Goal: Task Accomplishment & Management: Use online tool/utility

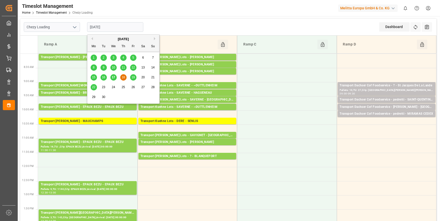
click at [96, 26] on input "[DATE]" at bounding box center [115, 27] width 56 height 10
click at [112, 78] on span "17" at bounding box center [113, 78] width 3 height 4
type input "[DATE]"
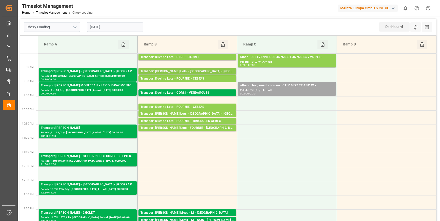
click at [199, 71] on div "Transport [PERSON_NAME] Lots - [GEOGRAPHIC_DATA] - [GEOGRAPHIC_DATA]" at bounding box center [187, 71] width 94 height 5
click at [197, 71] on div "Transport [PERSON_NAME] Lots - [GEOGRAPHIC_DATA] - [GEOGRAPHIC_DATA]" at bounding box center [187, 71] width 94 height 5
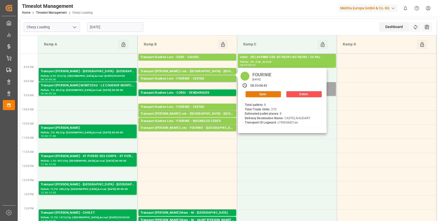
click at [261, 93] on button "Open" at bounding box center [262, 94] width 35 height 6
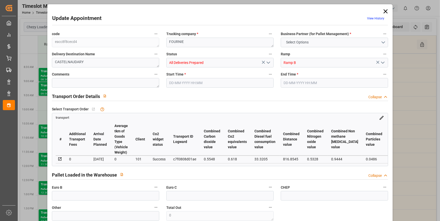
type input "8"
type input "510.07"
type input "0"
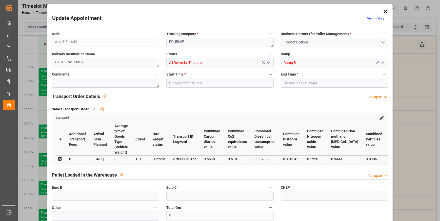
type input "510.07"
type input "0"
type input "14"
type input "1047.698"
type input "1658.508"
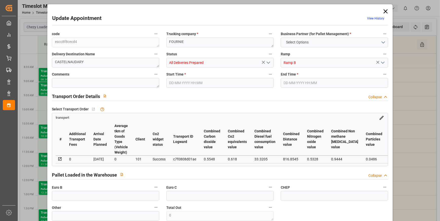
type input "6750.792"
type input "11"
type input "8"
type input "270"
type input "14"
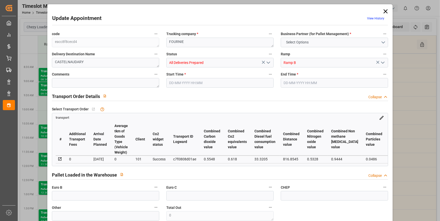
type input "101"
type input "1294.22"
type input "0"
type input "4710.8598"
type input "0"
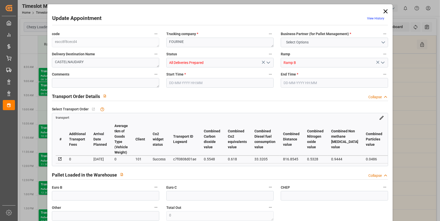
type input "0"
type input "21"
type input "35"
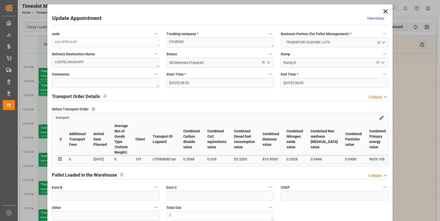
type input "[DATE] 08:30"
type input "[DATE] 08:45"
type input "[DATE] 12:37"
type input "[DATE] 11:34"
type input "[DATE]"
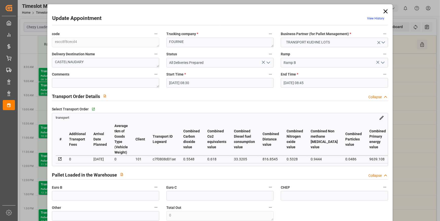
type input "[DATE]"
click at [73, 84] on textarea at bounding box center [105, 83] width 107 height 10
type textarea "JN 7"
click at [74, 198] on input "text" at bounding box center [105, 196] width 107 height 10
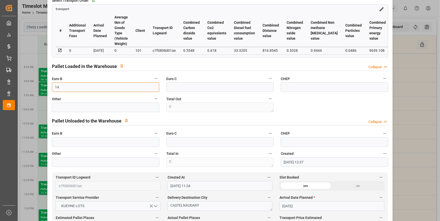
scroll to position [161, 0]
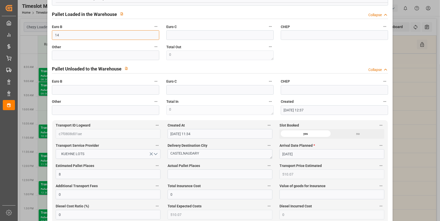
type input "14"
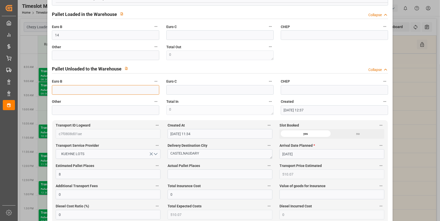
click at [72, 95] on input "text" at bounding box center [105, 90] width 107 height 10
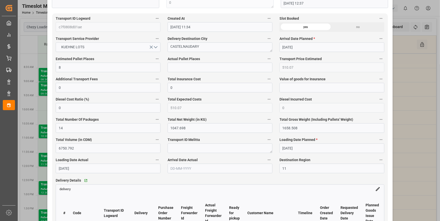
scroll to position [276, 0]
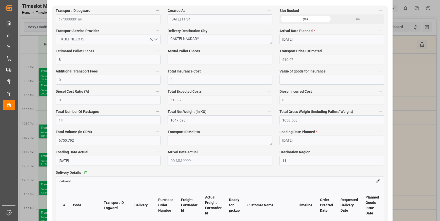
type input "13"
click at [179, 62] on input "text" at bounding box center [219, 60] width 105 height 10
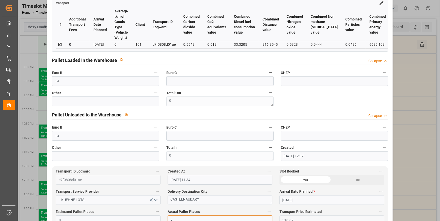
scroll to position [0, 0]
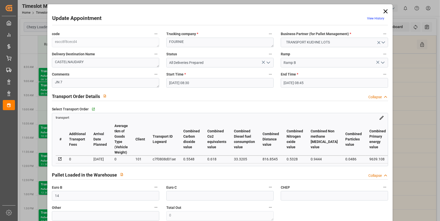
type input "7"
click at [268, 62] on icon "open menu" at bounding box center [268, 63] width 6 height 6
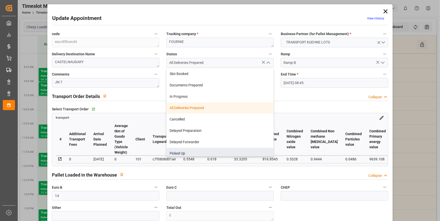
click at [188, 150] on div "Picked Up" at bounding box center [219, 153] width 107 height 11
type input "Picked Up"
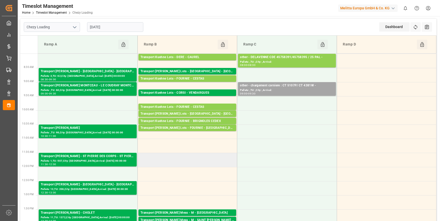
click at [166, 163] on td at bounding box center [186, 160] width 99 height 14
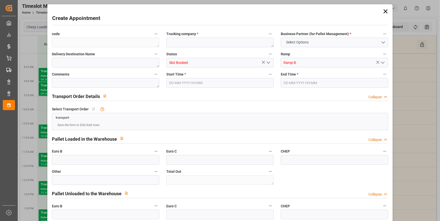
type input "0"
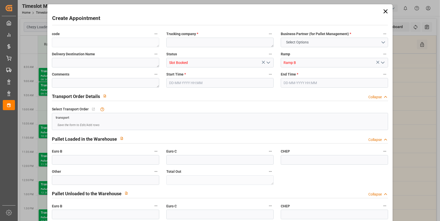
type input "0"
type input "[DATE] 11:30"
type input "[DATE] 12:00"
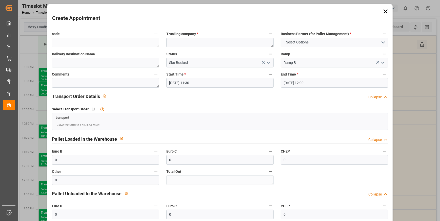
click at [384, 12] on icon at bounding box center [385, 11] width 4 height 4
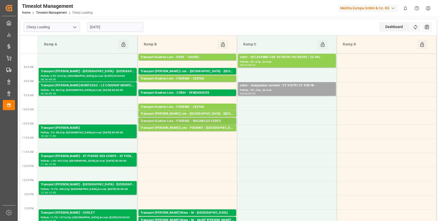
click at [196, 120] on div "Transport Kuehne Lots - FOURNIE - BRIGNOLES CEDEX" at bounding box center [187, 121] width 94 height 5
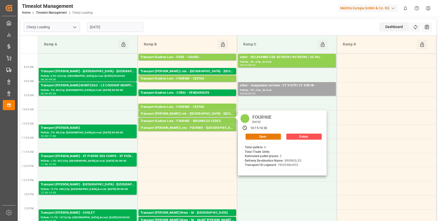
click at [260, 136] on button "Open" at bounding box center [262, 137] width 35 height 6
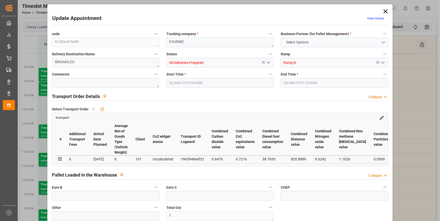
type input "3"
type input "311.11"
type input "0"
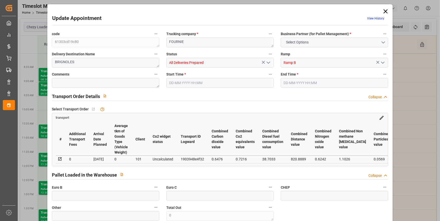
type input "311.11"
type input "0"
type input "4"
type input "1341.576"
type input "1685"
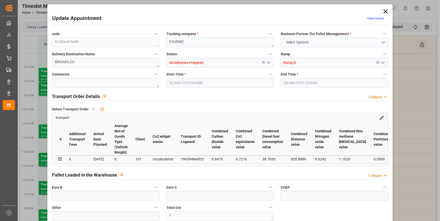
type input "3554.4"
type input "83"
type input "4"
type input "0"
type input "4"
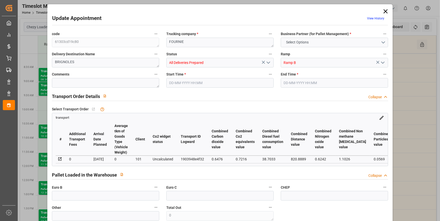
type input "101"
type input "1520.904"
type input "0"
type input "4710.8598"
type input "0"
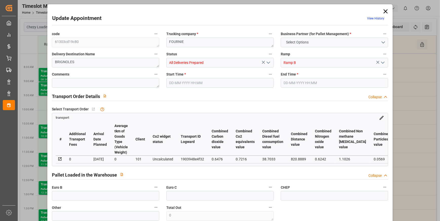
type input "0"
type input "21"
type input "35"
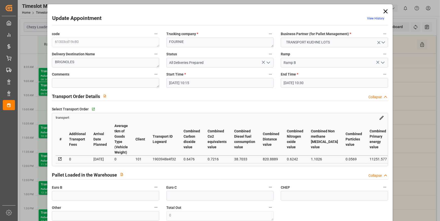
type input "[DATE] 10:15"
type input "[DATE] 10:30"
type input "[DATE] 12:22"
type input "[DATE] 11:27"
type input "[DATE]"
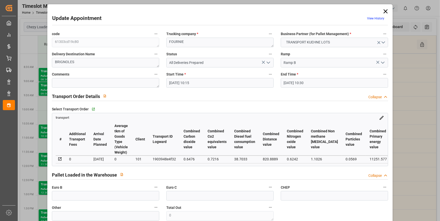
type input "[DATE]"
click at [75, 83] on textarea at bounding box center [105, 83] width 107 height 10
type textarea "JN 3"
click at [64, 199] on input "text" at bounding box center [105, 196] width 107 height 10
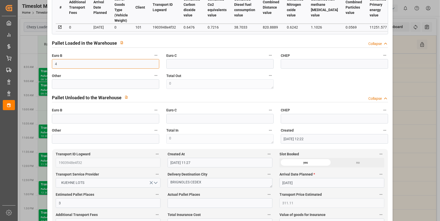
scroll to position [161, 0]
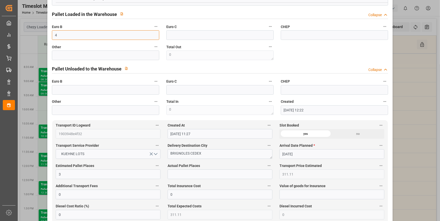
type input "4"
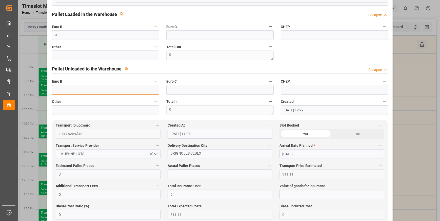
click at [80, 90] on input "text" at bounding box center [105, 90] width 107 height 10
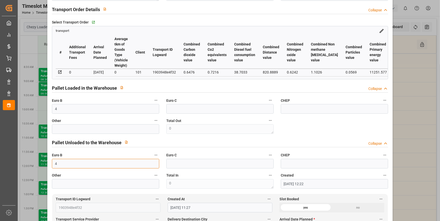
scroll to position [0, 0]
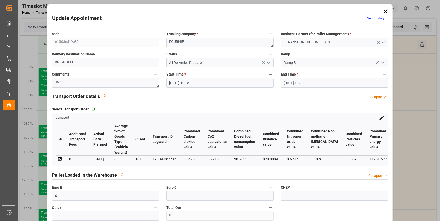
type input "4"
click at [268, 61] on icon "open menu" at bounding box center [268, 63] width 6 height 6
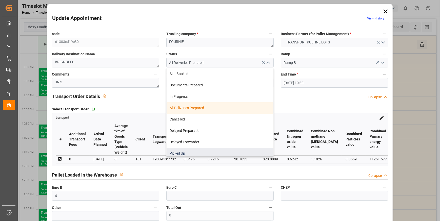
click at [196, 153] on div "Picked Up" at bounding box center [219, 153] width 107 height 11
type input "Picked Up"
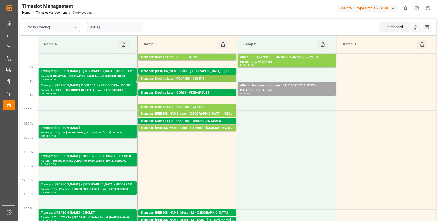
click at [189, 77] on div "Transport Kuehne Lots - FOURNIE - CESTAS" at bounding box center [187, 78] width 94 height 5
click at [190, 106] on div "Transport Kuehne Lots - FOURNIE - CESTAS" at bounding box center [187, 107] width 94 height 5
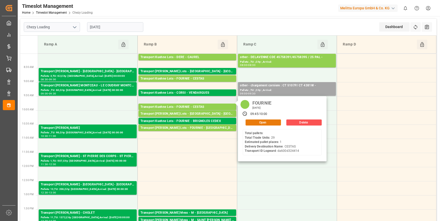
click at [275, 122] on button "Open" at bounding box center [262, 123] width 35 height 6
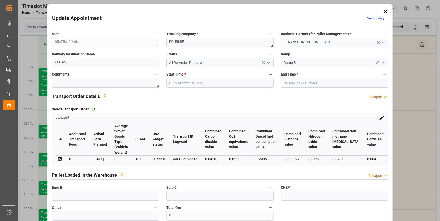
type input "1"
type input "202.28"
type input "0"
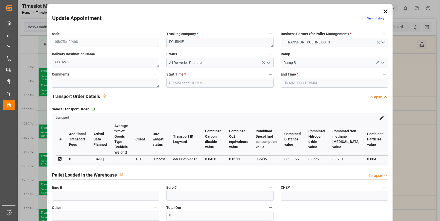
type input "202.28"
type input "0"
type input "1"
type input "75.168"
type input "151.064"
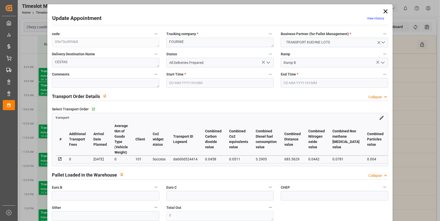
type input "556.8"
type input "33"
type input "0"
type input "29"
type input "1"
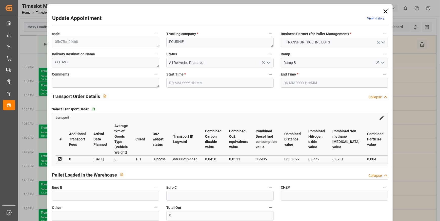
type input "101"
type input "128.064"
type input "0"
type input "4710.8598"
type input "0"
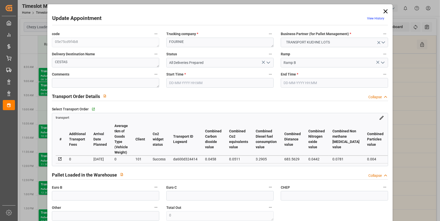
type input "0"
type input "21"
type input "35"
type input "[DATE] 09:45"
type input "[DATE] 10:00"
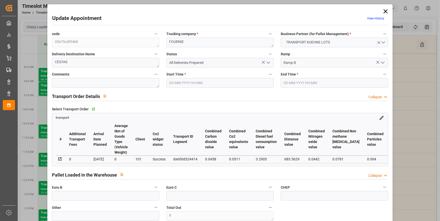
type input "[DATE] 12:20"
type input "[DATE] 11:27"
type input "[DATE]"
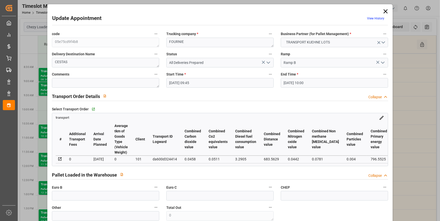
click at [384, 12] on icon at bounding box center [385, 11] width 4 height 4
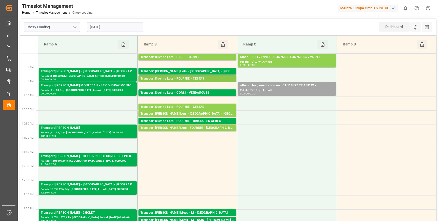
click at [192, 78] on div "Transport Kuehne Lots - FOURNIE - CESTAS" at bounding box center [187, 78] width 94 height 5
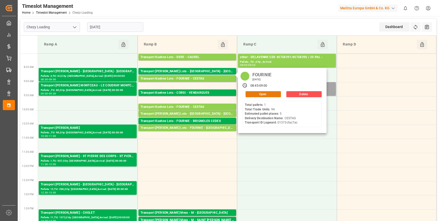
click at [250, 92] on button "Open" at bounding box center [262, 94] width 35 height 6
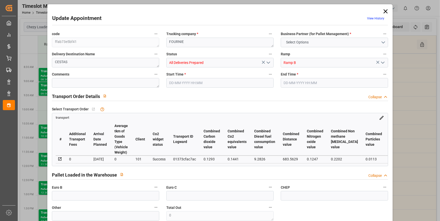
type input "5"
type input "336.21"
type input "0"
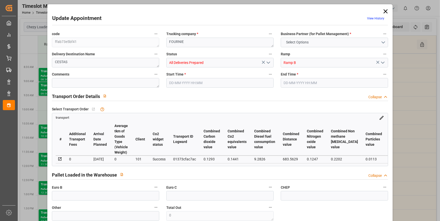
type input "336.21"
type input "0"
type input "3"
type input "288.305"
type input "740.186"
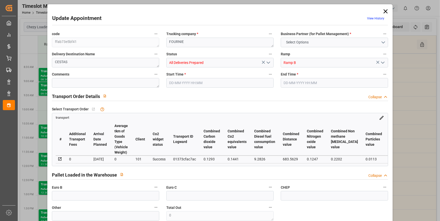
type input "2771.935"
type input "33"
type input "1"
type input "94"
type input "16"
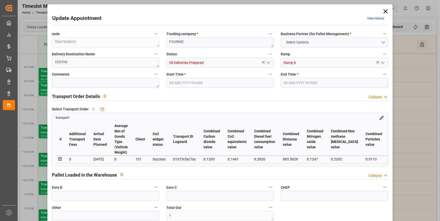
type input "101"
type input "361.278"
type input "0"
type input "4710.8598"
type input "0"
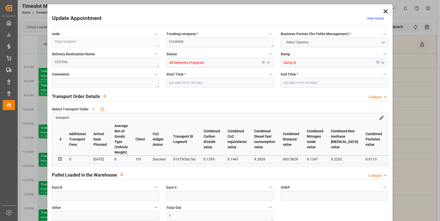
type input "0"
type input "21"
type input "35"
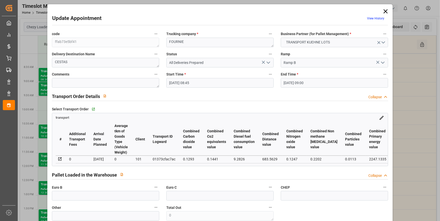
type input "[DATE] 08:45"
type input "[DATE] 09:00"
type input "[DATE] 12:38"
type input "[DATE] 11:35"
type input "[DATE]"
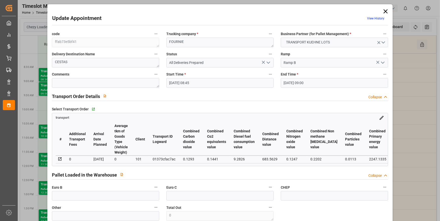
type input "[DATE]"
click at [267, 62] on icon "open menu" at bounding box center [268, 63] width 6 height 6
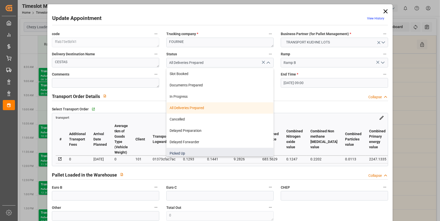
click at [183, 153] on div "Picked Up" at bounding box center [219, 153] width 107 height 11
type input "Picked Up"
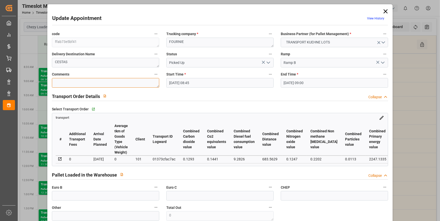
click at [70, 86] on textarea at bounding box center [105, 83] width 107 height 10
type textarea "JN 3"
click at [66, 197] on input "text" at bounding box center [105, 196] width 107 height 10
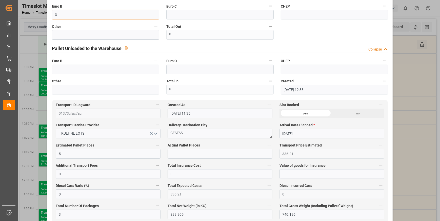
scroll to position [184, 0]
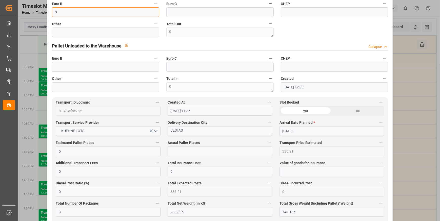
type input "3"
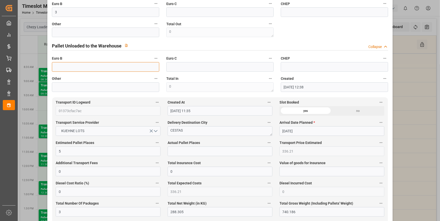
click at [62, 67] on input "text" at bounding box center [105, 67] width 107 height 10
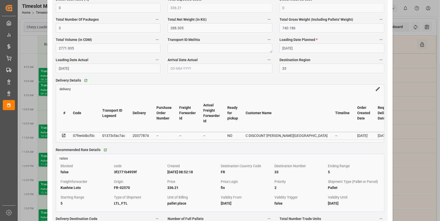
scroll to position [368, 0]
type input "3"
click at [178, 100] on th "Freight Forwarder Id" at bounding box center [187, 114] width 24 height 38
click at [63, 138] on icon at bounding box center [63, 136] width 5 height 5
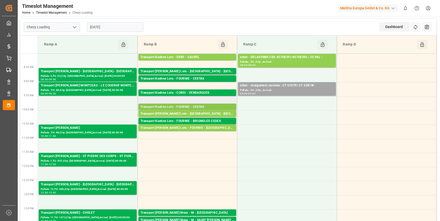
click at [214, 105] on div "Transport Kuehne Lots - FOURNIE - CESTAS" at bounding box center [187, 107] width 94 height 5
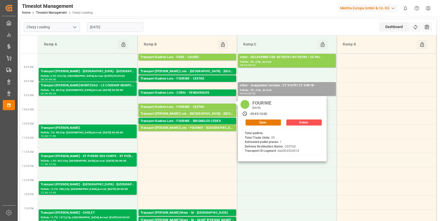
click at [264, 122] on button "Open" at bounding box center [262, 123] width 35 height 6
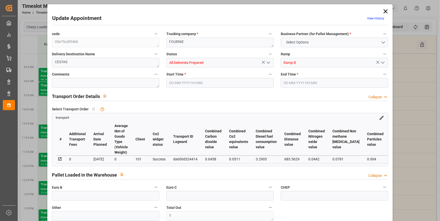
type input "1"
type input "202.28"
type input "0"
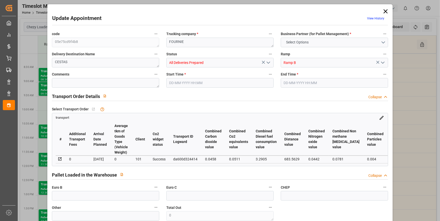
type input "202.28"
type input "0"
type input "1"
type input "75.168"
type input "151.064"
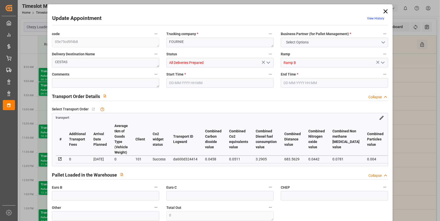
type input "556.8"
type input "33"
type input "0"
type input "29"
type input "1"
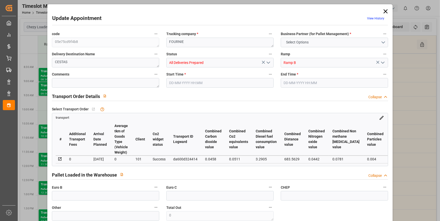
type input "101"
type input "128.064"
type input "0"
type input "4710.8598"
type input "0"
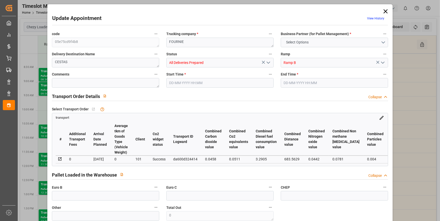
type input "0"
type input "21"
type input "35"
type input "[DATE] 09:45"
type input "[DATE] 10:00"
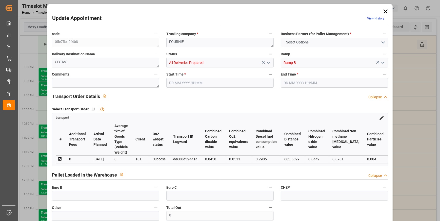
type input "[DATE] 12:20"
type input "[DATE] 11:27"
type input "[DATE]"
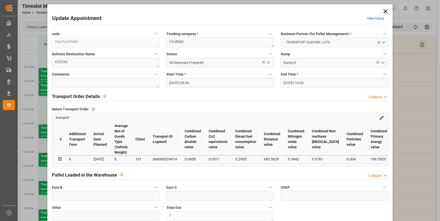
click at [265, 62] on icon "open menu" at bounding box center [268, 63] width 6 height 6
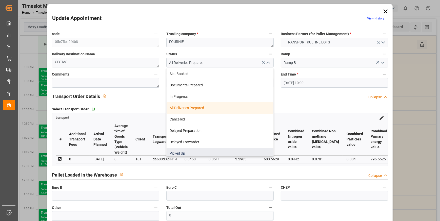
click at [187, 152] on div "Picked Up" at bounding box center [219, 153] width 107 height 11
type input "Picked Up"
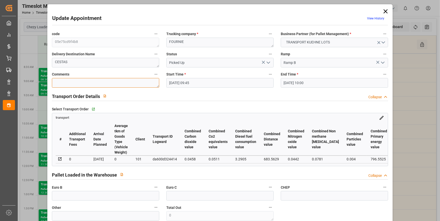
click at [101, 82] on textarea at bounding box center [105, 83] width 107 height 10
type textarea "JN 1"
click at [101, 197] on input "text" at bounding box center [105, 196] width 107 height 10
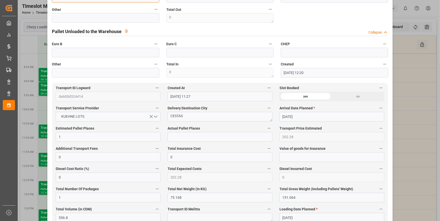
scroll to position [207, 0]
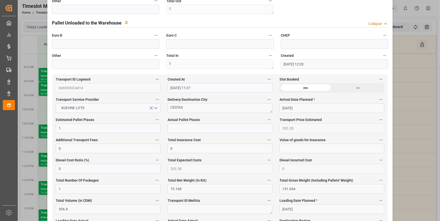
type input "1"
click at [61, 47] on input "text" at bounding box center [105, 44] width 107 height 10
type input "1"
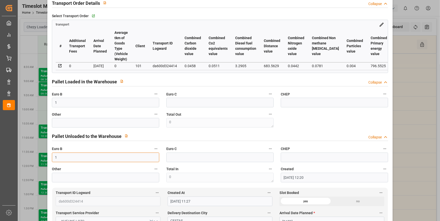
scroll to position [92, 0]
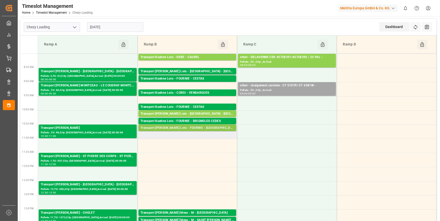
click at [203, 128] on div "Transport [PERSON_NAME] Lots - FOURNIE - [GEOGRAPHIC_DATA][PERSON_NAME]" at bounding box center [187, 128] width 94 height 5
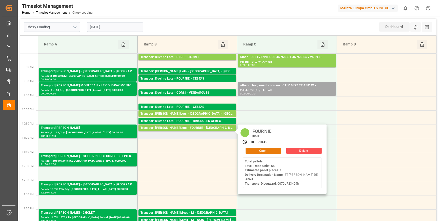
click at [261, 151] on button "Open" at bounding box center [262, 151] width 35 height 6
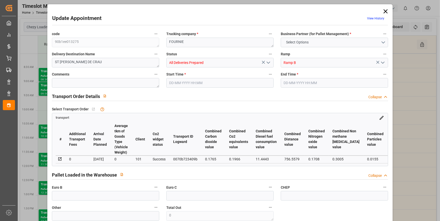
type input "1"
type input "0"
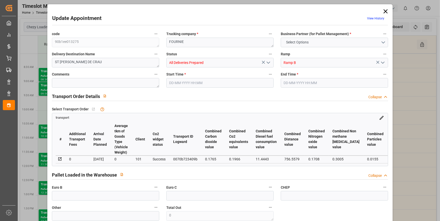
type input "1"
type input "379.737"
type input "473.894"
type input "1205.34"
type input "13"
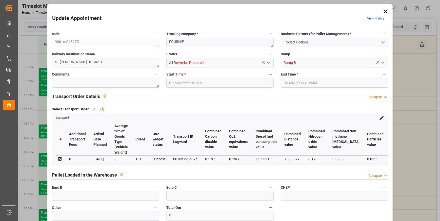
type input "0"
type input "66"
type input "1"
type input "101"
type input "450.894"
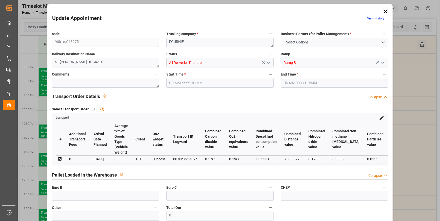
type input "0"
type input "4710.8598"
type input "0"
type input "21"
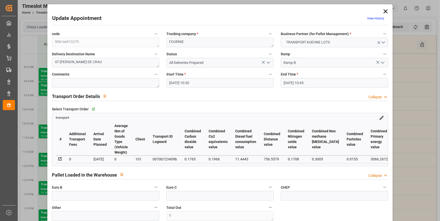
click at [269, 62] on icon "open menu" at bounding box center [268, 63] width 6 height 6
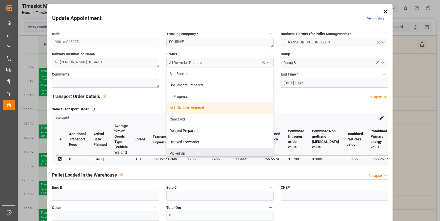
click at [181, 153] on div "Picked Up" at bounding box center [219, 153] width 107 height 11
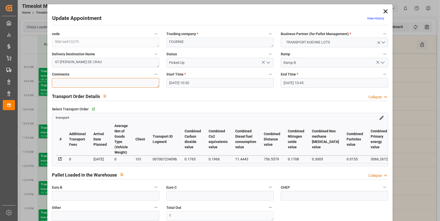
click at [95, 84] on textarea at bounding box center [105, 83] width 107 height 10
click at [84, 199] on input "text" at bounding box center [105, 196] width 107 height 10
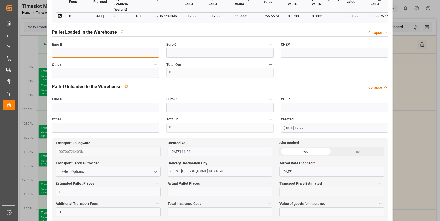
scroll to position [161, 0]
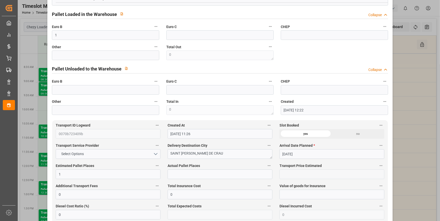
click at [74, 96] on div "Euro B" at bounding box center [105, 86] width 114 height 20
click at [74, 92] on input "text" at bounding box center [105, 90] width 107 height 10
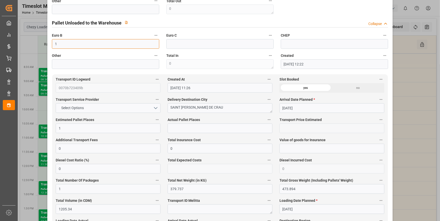
scroll to position [0, 0]
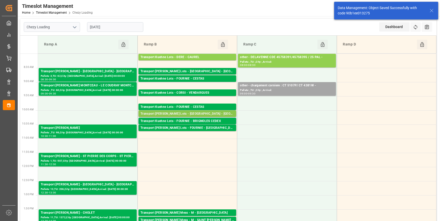
click at [208, 113] on div "Transport [PERSON_NAME] Lots - [GEOGRAPHIC_DATA] - [GEOGRAPHIC_DATA]" at bounding box center [187, 114] width 94 height 5
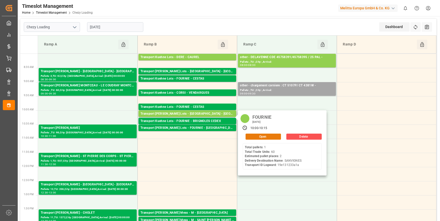
click at [271, 135] on button "Open" at bounding box center [262, 137] width 35 height 6
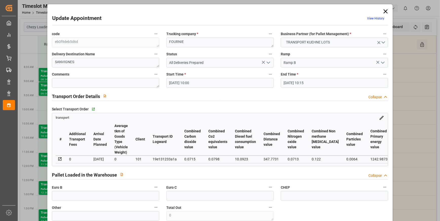
click at [268, 62] on polyline "open menu" at bounding box center [268, 63] width 3 height 2
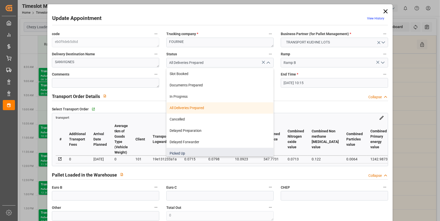
click at [175, 154] on div "Picked Up" at bounding box center [219, 153] width 107 height 11
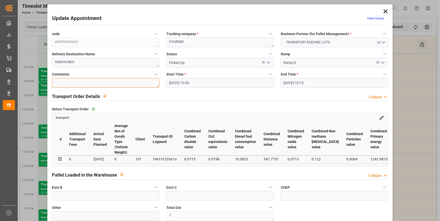
click at [71, 79] on textarea at bounding box center [105, 83] width 107 height 10
click at [86, 196] on input "text" at bounding box center [105, 196] width 107 height 10
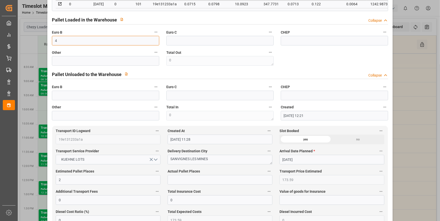
scroll to position [161, 0]
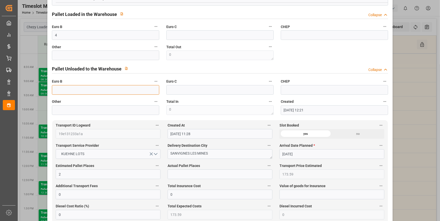
click at [55, 92] on input "text" at bounding box center [105, 90] width 107 height 10
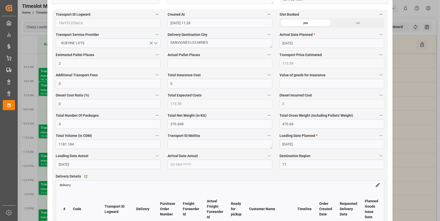
scroll to position [276, 0]
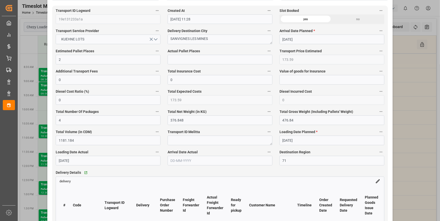
click at [178, 53] on span "Actual Pallet Places" at bounding box center [183, 51] width 32 height 5
click at [266, 53] on button "Actual Pallet Places" at bounding box center [269, 51] width 7 height 7
click at [180, 61] on div at bounding box center [220, 110] width 440 height 221
drag, startPoint x: 180, startPoint y: 61, endPoint x: 177, endPoint y: 61, distance: 2.8
click at [180, 61] on input "text" at bounding box center [219, 60] width 105 height 10
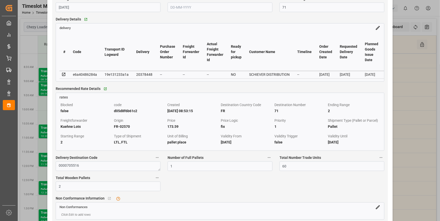
scroll to position [437, 0]
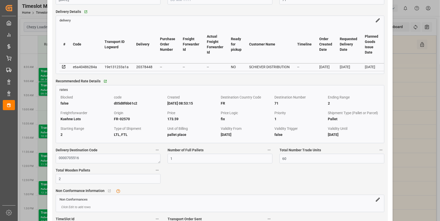
click at [64, 67] on icon at bounding box center [63, 66] width 3 height 3
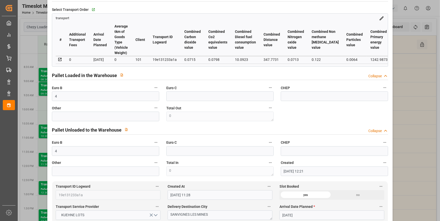
scroll to position [23, 0]
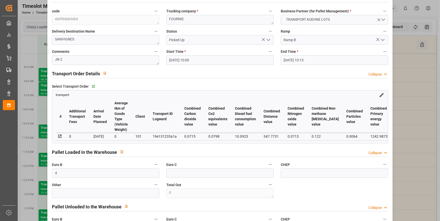
click at [266, 37] on icon "open menu" at bounding box center [268, 40] width 6 height 6
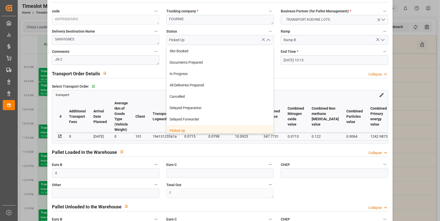
click at [201, 129] on div "Picked Up" at bounding box center [219, 130] width 107 height 11
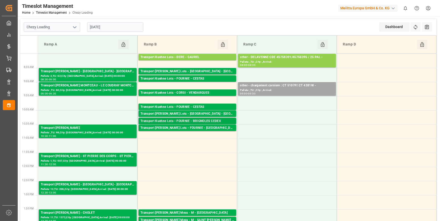
click at [198, 121] on div "Transport Kuehne Lots - FOURNIE - BRIGNOLES CEDEX" at bounding box center [187, 121] width 94 height 5
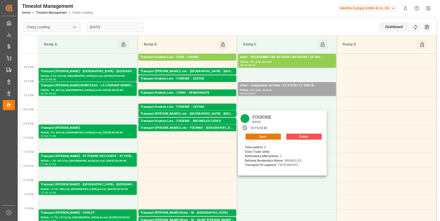
click at [258, 136] on button "Open" at bounding box center [262, 137] width 35 height 6
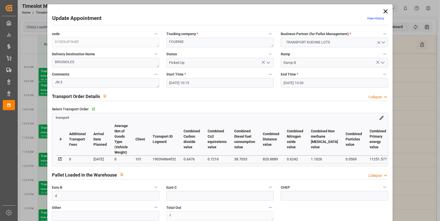
click at [267, 62] on icon "open menu" at bounding box center [268, 63] width 6 height 6
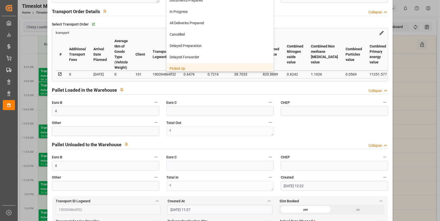
scroll to position [0, 0]
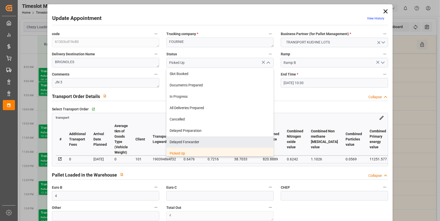
click at [303, 104] on div "Select Transport Order   Go to transport Grid transport # Additional Transport …" at bounding box center [219, 136] width 343 height 64
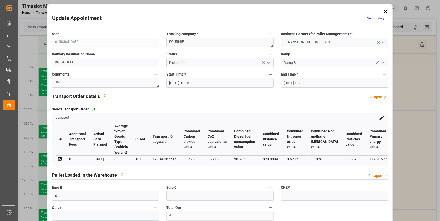
click at [383, 12] on icon at bounding box center [385, 11] width 4 height 4
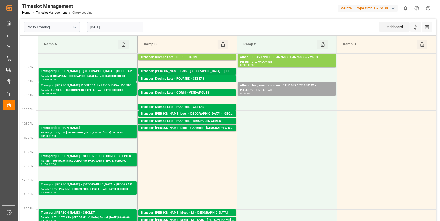
click at [192, 71] on div "Transport [PERSON_NAME] Lots - [GEOGRAPHIC_DATA] - [GEOGRAPHIC_DATA]" at bounding box center [187, 71] width 94 height 5
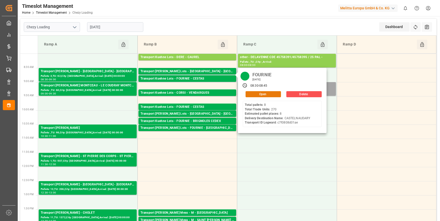
click at [255, 95] on button "Open" at bounding box center [262, 94] width 35 height 6
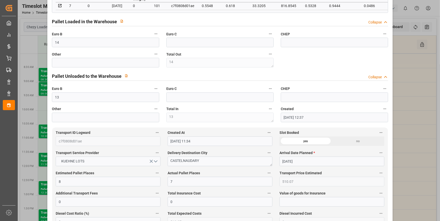
scroll to position [115, 0]
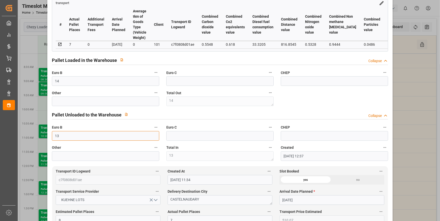
click at [62, 137] on input "13" at bounding box center [105, 136] width 107 height 10
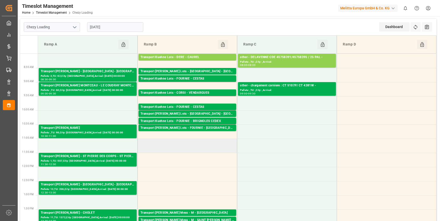
click at [162, 145] on td at bounding box center [186, 146] width 99 height 14
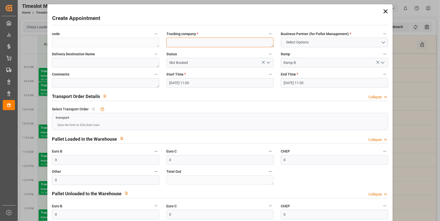
click at [185, 44] on textarea at bounding box center [219, 43] width 107 height 10
click at [177, 43] on textarea "Retou 75 europ" at bounding box center [219, 43] width 107 height 10
click at [194, 41] on textarea "Retour 75 europ" at bounding box center [219, 43] width 107 height 10
click at [184, 42] on textarea "Retour 75 Europe" at bounding box center [219, 43] width 107 height 10
click at [202, 42] on textarea "Retour 75 Europe" at bounding box center [219, 43] width 107 height 10
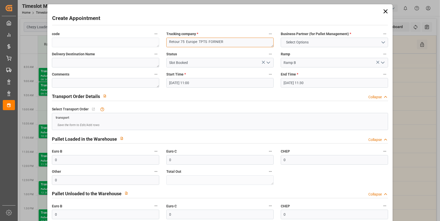
click at [213, 41] on textarea "Retour 75 Europe TPTS FORNIER" at bounding box center [219, 43] width 107 height 10
click at [197, 42] on textarea "Retour 75 Europe TPTS [PERSON_NAME]" at bounding box center [219, 43] width 107 height 10
click at [258, 43] on textarea "Retour 75 Europe TPTS [PERSON_NAME]" at bounding box center [219, 43] width 107 height 10
click at [379, 40] on button "Select Options" at bounding box center [334, 43] width 107 height 10
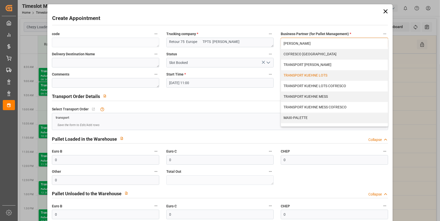
click at [307, 74] on div "TRANSPORT KUEHNE LOTS" at bounding box center [334, 75] width 107 height 11
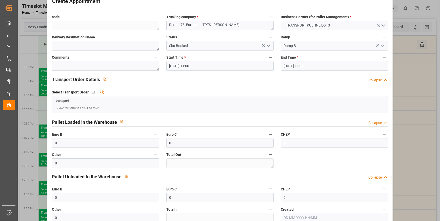
scroll to position [48, 0]
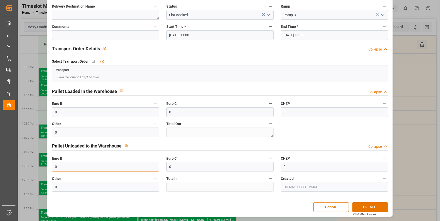
click at [68, 165] on input "0" at bounding box center [105, 167] width 107 height 10
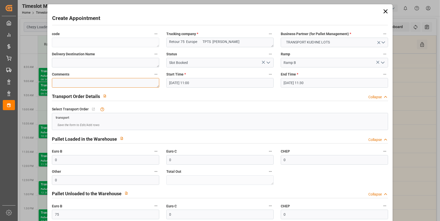
click at [81, 84] on textarea at bounding box center [105, 83] width 107 height 10
click at [58, 82] on textarea "REcepisse" at bounding box center [105, 83] width 107 height 10
click at [73, 81] on textarea "recepisse" at bounding box center [105, 83] width 107 height 10
click at [269, 62] on polyline "open menu" at bounding box center [268, 63] width 3 height 2
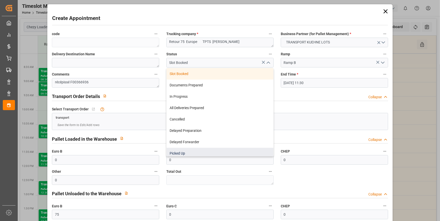
click at [179, 151] on div "Picked Up" at bounding box center [219, 153] width 107 height 11
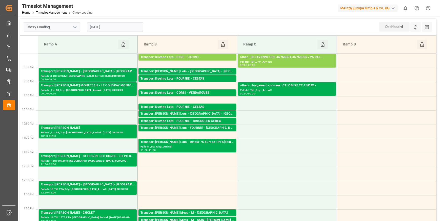
click at [125, 26] on input "[DATE]" at bounding box center [115, 27] width 56 height 10
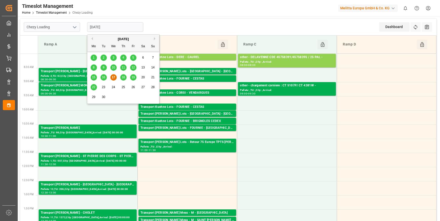
click at [124, 77] on span "18" at bounding box center [122, 78] width 3 height 4
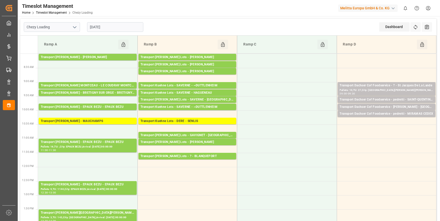
click at [114, 29] on input "[DATE]" at bounding box center [115, 27] width 56 height 10
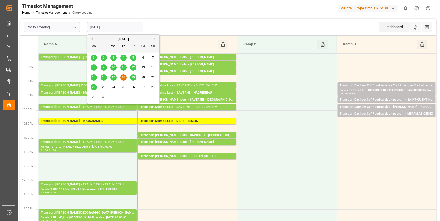
click at [114, 77] on span "17" at bounding box center [113, 78] width 3 height 4
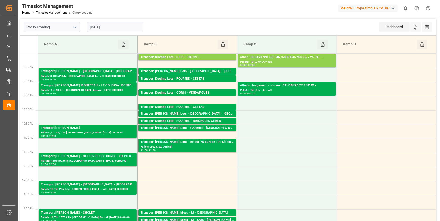
click at [120, 27] on input "[DATE]" at bounding box center [115, 27] width 56 height 10
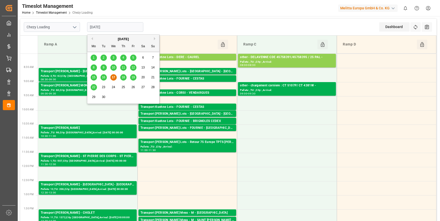
click at [123, 76] on span "18" at bounding box center [122, 78] width 3 height 4
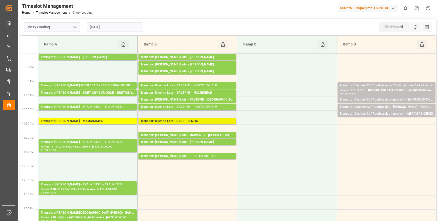
click at [215, 121] on div "Transport Kuehne Lots - DERE - SENLIS" at bounding box center [187, 121] width 94 height 5
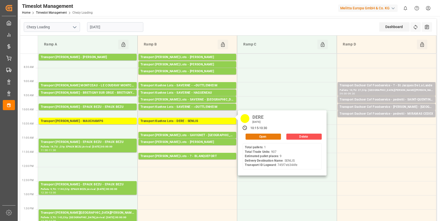
click at [253, 136] on button "Open" at bounding box center [262, 137] width 35 height 6
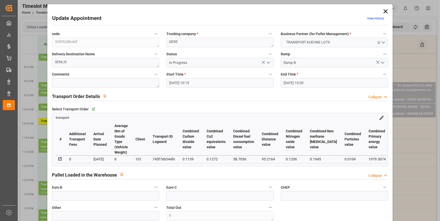
click at [267, 62] on icon "open menu" at bounding box center [268, 63] width 6 height 6
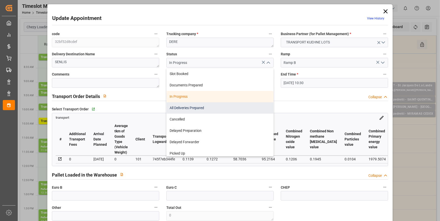
click at [193, 106] on div "All Deliveries Prepared" at bounding box center [219, 107] width 107 height 11
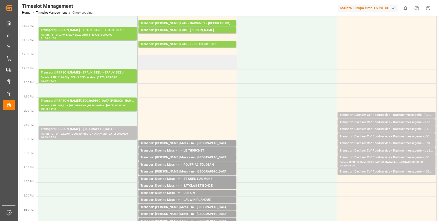
scroll to position [115, 0]
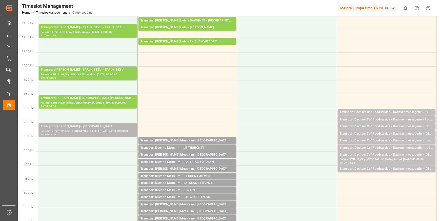
click at [66, 130] on div "Pallets: 12,TU: 122,City: [GEOGRAPHIC_DATA],Arrival: [DATE] 00:00:00" at bounding box center [88, 131] width 94 height 4
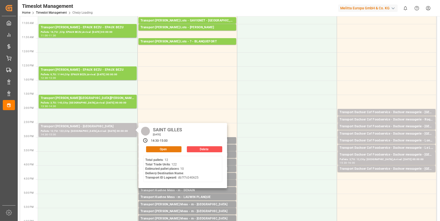
click at [154, 149] on button "Open" at bounding box center [163, 149] width 35 height 6
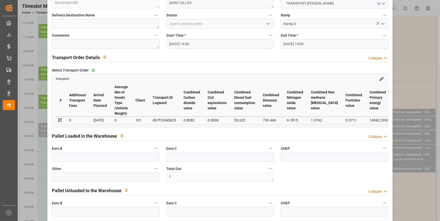
scroll to position [0, 0]
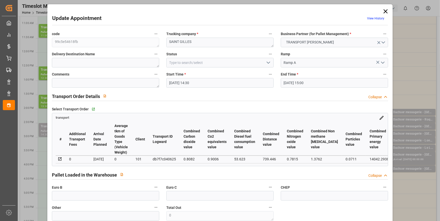
click at [268, 60] on icon "open menu" at bounding box center [268, 63] width 6 height 6
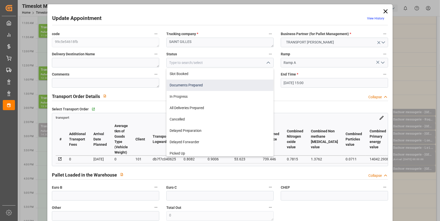
click at [174, 86] on div "Documents Prepared" at bounding box center [219, 85] width 107 height 11
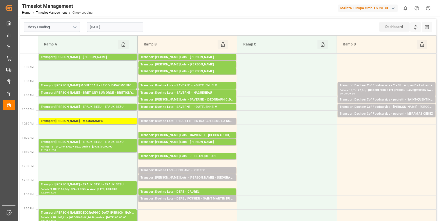
click at [122, 30] on input "[DATE]" at bounding box center [115, 27] width 56 height 10
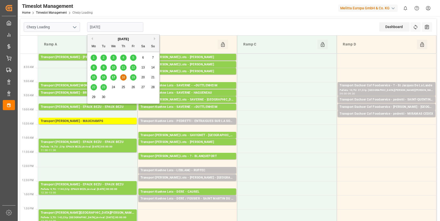
click at [113, 78] on span "17" at bounding box center [113, 78] width 3 height 4
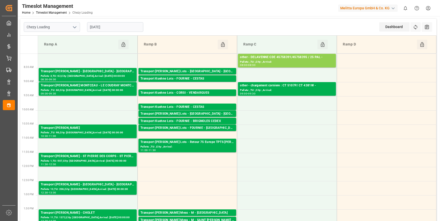
click at [125, 29] on input "[DATE]" at bounding box center [115, 27] width 56 height 10
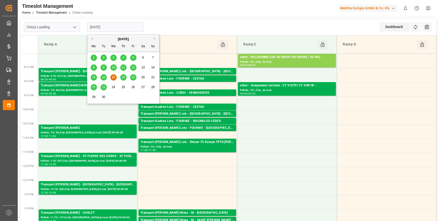
click at [124, 78] on span "18" at bounding box center [122, 78] width 3 height 4
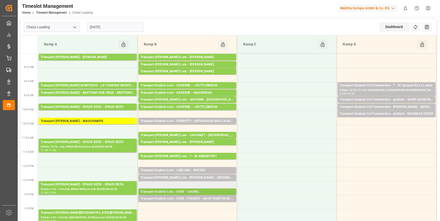
click at [190, 193] on div "Transport Kuehne Lots - DERE - CAUREL" at bounding box center [187, 192] width 94 height 5
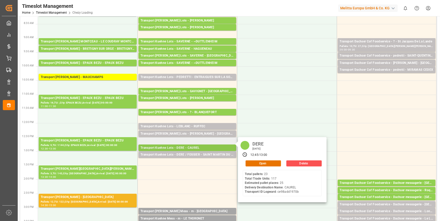
scroll to position [46, 0]
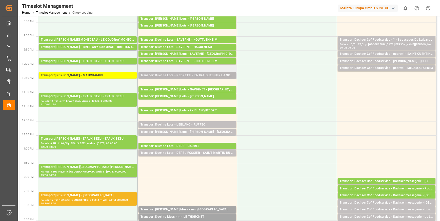
click at [222, 74] on div "Transport Kuehne Lots - PEDRETTI - ENTRAIGUES SUR LA SORGUE" at bounding box center [187, 75] width 94 height 5
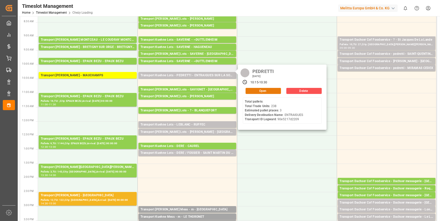
click at [254, 90] on button "Open" at bounding box center [262, 91] width 35 height 6
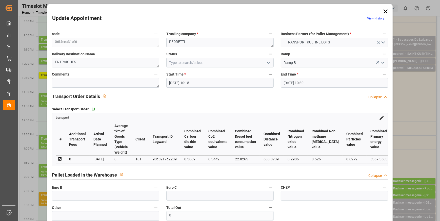
click at [268, 63] on polyline "open menu" at bounding box center [268, 63] width 3 height 2
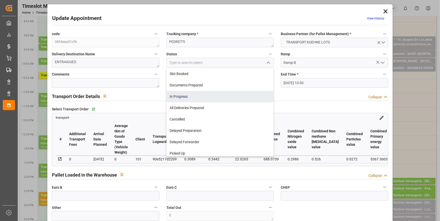
click at [180, 96] on div "In Progress" at bounding box center [219, 96] width 107 height 11
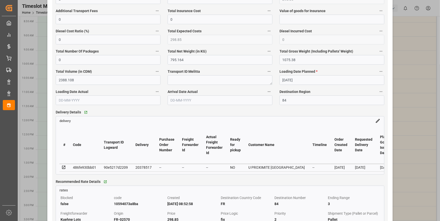
scroll to position [391, 0]
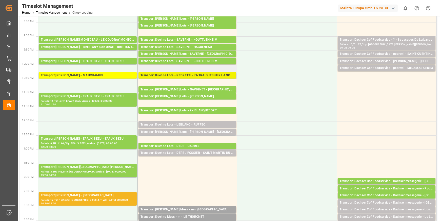
click at [178, 75] on div "Transport Kuehne Lots - PEDRETTI - ENTRAIGUES SUR LA SORGUE" at bounding box center [187, 75] width 94 height 5
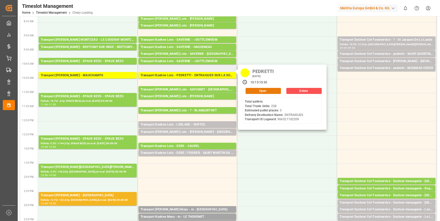
click at [273, 90] on button "Open" at bounding box center [262, 91] width 35 height 6
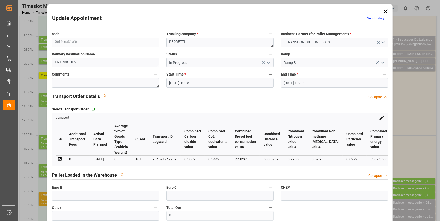
click at [268, 63] on polyline "open menu" at bounding box center [268, 63] width 3 height 2
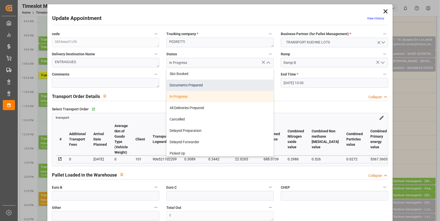
click at [198, 87] on div "Documents Prepared" at bounding box center [219, 85] width 107 height 11
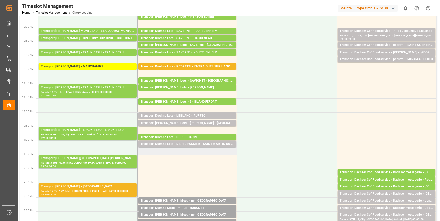
scroll to position [46, 0]
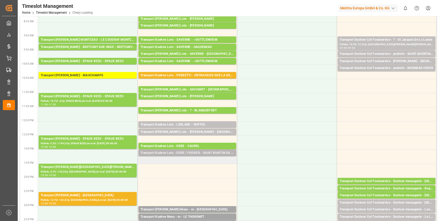
click at [202, 153] on div "Transport Kuehne Lots - DERE / FOSSIER - SAINT MARTIN DU CRAU" at bounding box center [187, 153] width 94 height 5
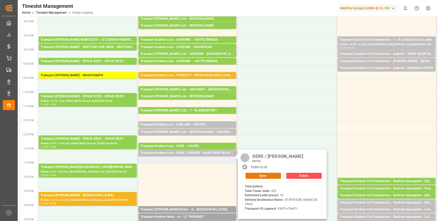
click at [256, 177] on button "Open" at bounding box center [262, 176] width 35 height 6
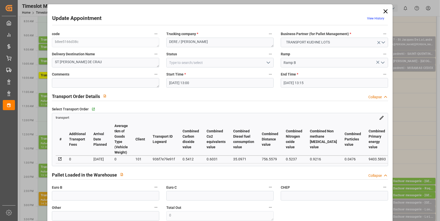
click at [266, 63] on icon "open menu" at bounding box center [268, 63] width 6 height 6
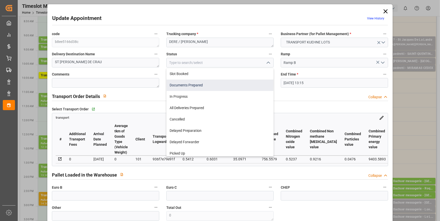
click at [172, 84] on div "Documents Prepared" at bounding box center [219, 85] width 107 height 11
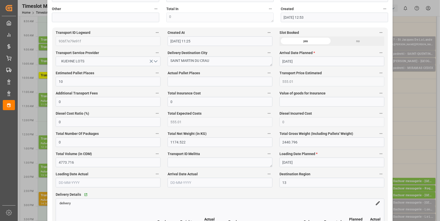
scroll to position [322, 0]
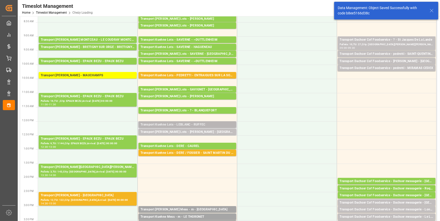
click at [198, 123] on div "Transport Kuehne Lots - LEBLANC - RUFFEC" at bounding box center [187, 124] width 94 height 5
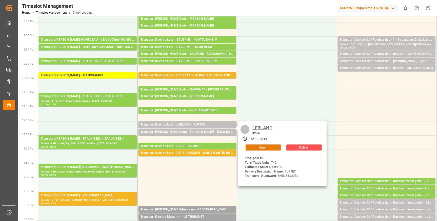
click at [267, 146] on button "Open" at bounding box center [262, 148] width 35 height 6
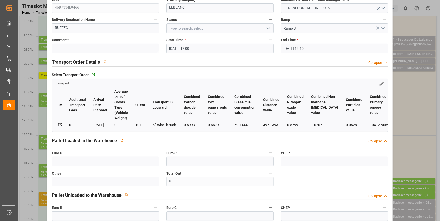
scroll to position [0, 0]
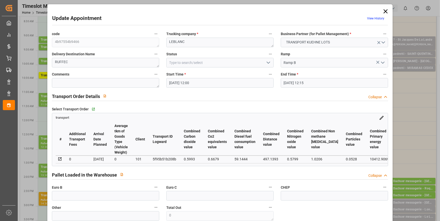
click at [266, 65] on icon "open menu" at bounding box center [268, 63] width 6 height 6
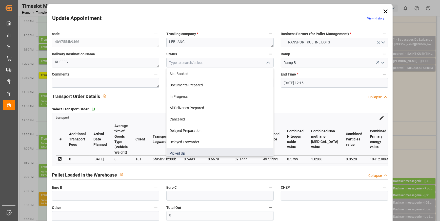
click at [185, 152] on div "Picked Up" at bounding box center [219, 153] width 107 height 11
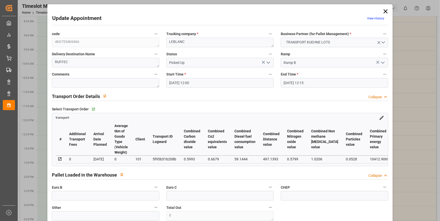
click at [267, 62] on polyline "open menu" at bounding box center [268, 63] width 3 height 2
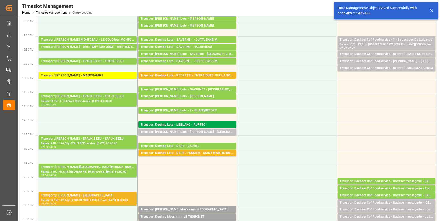
click at [195, 124] on div "Transport Kuehne Lots - LEBLANC - RUFFEC" at bounding box center [187, 124] width 94 height 5
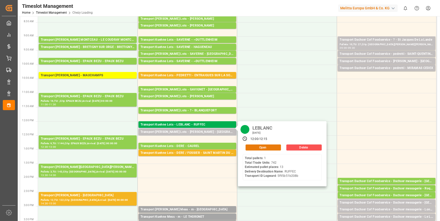
click at [258, 146] on button "Open" at bounding box center [262, 148] width 35 height 6
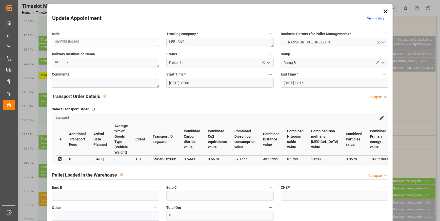
click at [267, 63] on icon "open menu" at bounding box center [268, 63] width 6 height 6
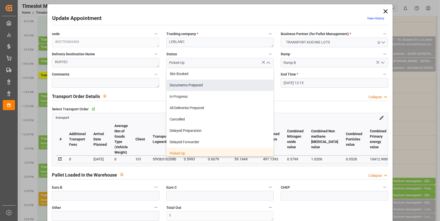
click at [179, 83] on div "Documents Prepared" at bounding box center [219, 85] width 107 height 11
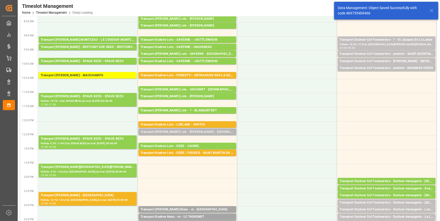
click at [185, 131] on div "Transport [PERSON_NAME] Lots - [PERSON_NAME] - [GEOGRAPHIC_DATA]" at bounding box center [187, 132] width 94 height 5
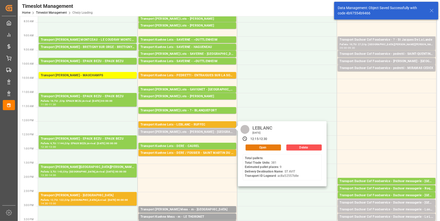
click at [255, 147] on button "Open" at bounding box center [262, 148] width 35 height 6
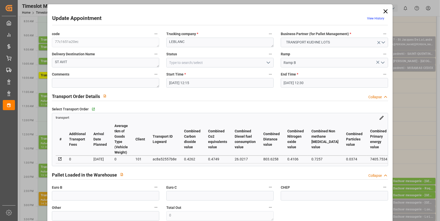
click at [267, 61] on icon "open menu" at bounding box center [268, 63] width 6 height 6
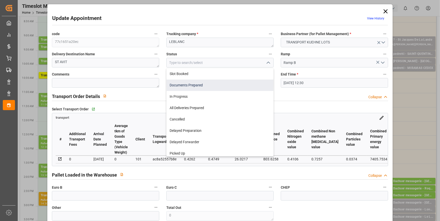
click at [187, 85] on div "Documents Prepared" at bounding box center [219, 85] width 107 height 11
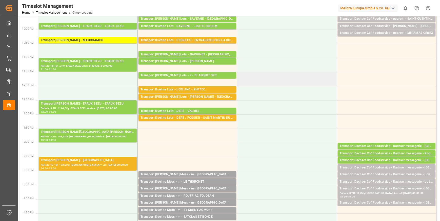
scroll to position [92, 0]
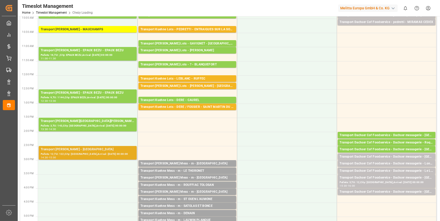
click at [122, 152] on div "Pallets: 12,TU: 122,City: [GEOGRAPHIC_DATA],Arrival: [DATE] 00:00:00" at bounding box center [88, 154] width 94 height 4
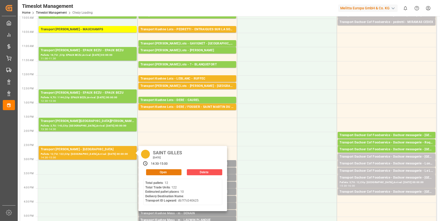
click at [164, 172] on button "Open" at bounding box center [163, 172] width 35 height 6
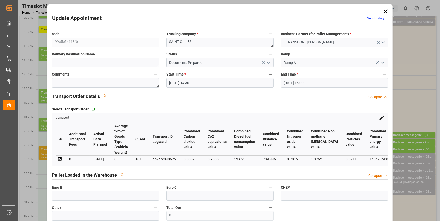
click at [268, 62] on icon "open menu" at bounding box center [268, 63] width 6 height 6
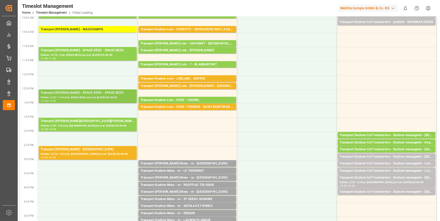
scroll to position [0, 0]
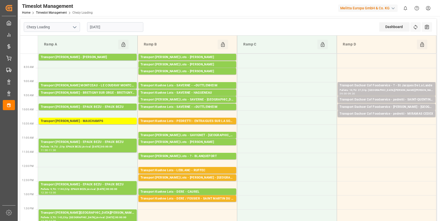
click at [100, 29] on input "[DATE]" at bounding box center [115, 27] width 56 height 10
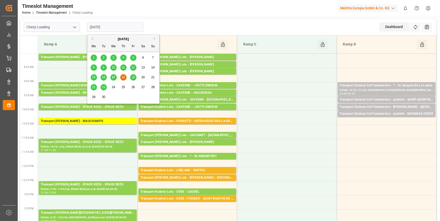
click at [133, 77] on span "19" at bounding box center [132, 78] width 3 height 4
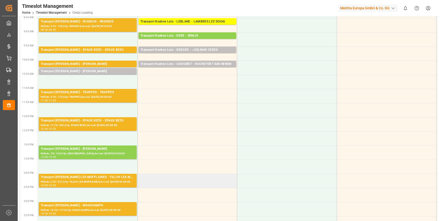
scroll to position [46, 0]
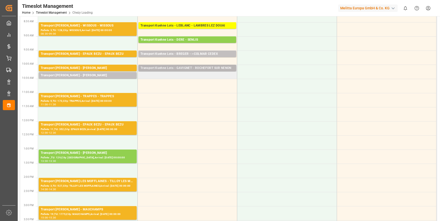
click at [203, 69] on div "Transport Kuehne Lots - GAVIGNET - ROCHEFORT SUR NENON" at bounding box center [187, 68] width 94 height 5
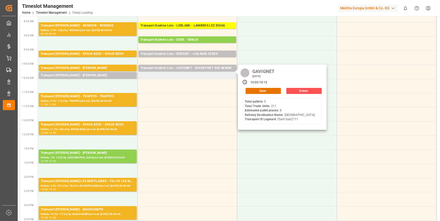
click at [261, 87] on div "GAVIGNET [DATE] 10:00 - 10:15 Open Delete Total pallets : 5 Total Trade Units :…" at bounding box center [282, 97] width 89 height 65
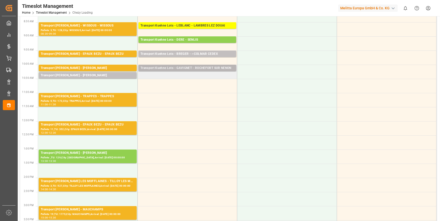
click at [228, 68] on div "Transport Kuehne Lots - GAVIGNET - ROCHEFORT SUR NENON" at bounding box center [187, 68] width 94 height 5
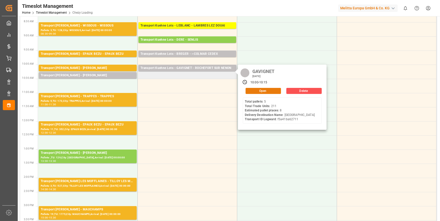
click at [263, 91] on button "Open" at bounding box center [262, 91] width 35 height 6
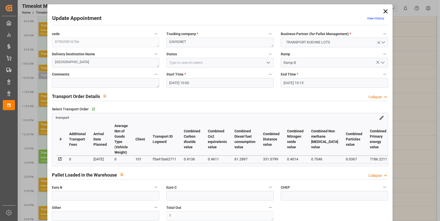
click at [267, 65] on icon "open menu" at bounding box center [268, 63] width 6 height 6
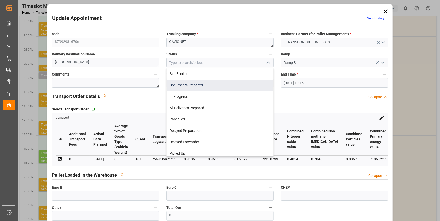
click at [183, 85] on div "Documents Prepared" at bounding box center [219, 85] width 107 height 11
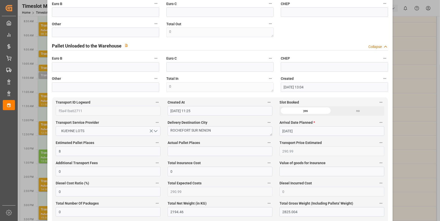
scroll to position [414, 0]
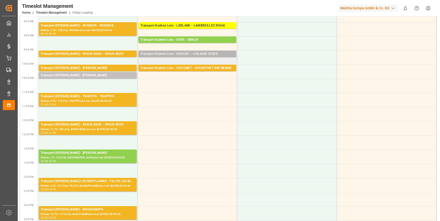
click at [198, 51] on div "Transport [PERSON_NAME] Lots - [PERSON_NAME] - ~COLMAR CEDEX Pallets: 7,TU: 513…" at bounding box center [187, 54] width 98 height 7
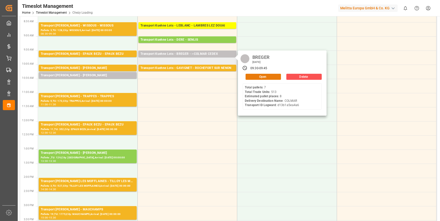
click at [271, 76] on button "Open" at bounding box center [262, 77] width 35 height 6
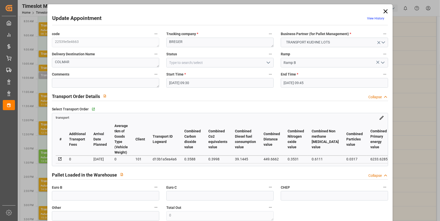
drag, startPoint x: 265, startPoint y: 64, endPoint x: 262, endPoint y: 63, distance: 3.4
click at [265, 63] on icon "open menu" at bounding box center [268, 63] width 6 height 6
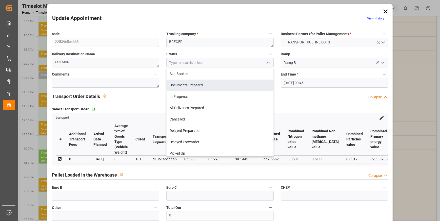
click at [209, 86] on div "Documents Prepared" at bounding box center [219, 85] width 107 height 11
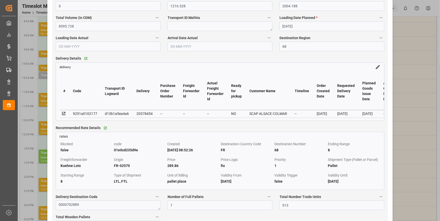
scroll to position [391, 0]
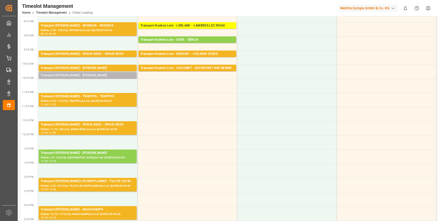
click at [106, 75] on div "Transport [PERSON_NAME] - [PERSON_NAME]" at bounding box center [88, 75] width 94 height 5
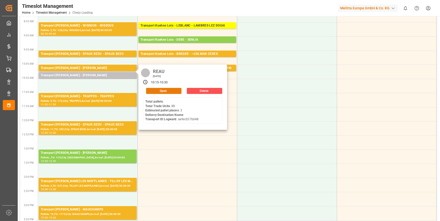
click at [161, 91] on button "Open" at bounding box center [163, 91] width 35 height 6
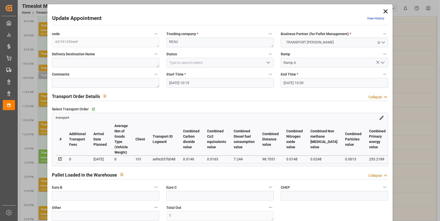
click at [269, 64] on icon "open menu" at bounding box center [268, 63] width 6 height 6
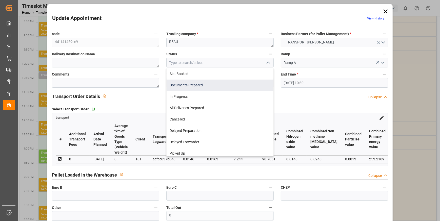
click at [175, 85] on div "Documents Prepared" at bounding box center [219, 85] width 107 height 11
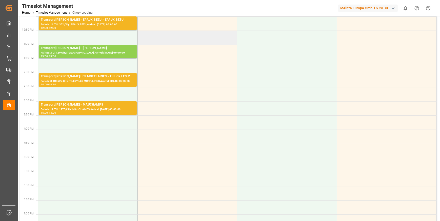
scroll to position [0, 0]
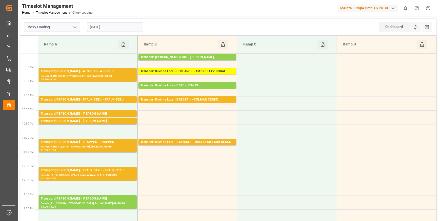
click at [123, 25] on input "[DATE]" at bounding box center [115, 27] width 56 height 10
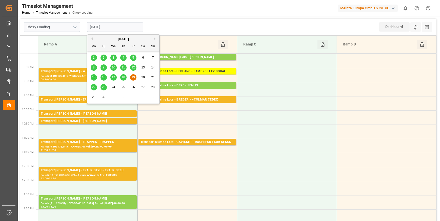
click at [94, 88] on span "22" at bounding box center [93, 88] width 3 height 4
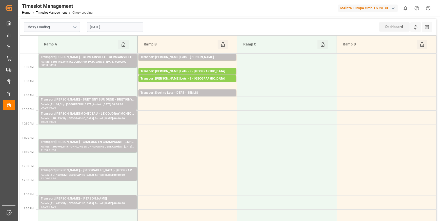
click at [109, 27] on input "[DATE]" at bounding box center [115, 27] width 56 height 10
click at [211, 69] on div "Transport [PERSON_NAME] Lots - ? - [GEOGRAPHIC_DATA]" at bounding box center [187, 71] width 94 height 5
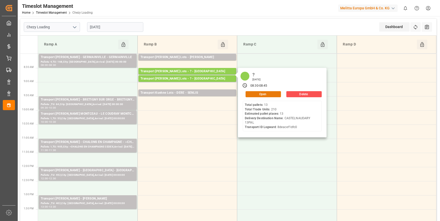
click at [264, 92] on button "Open" at bounding box center [262, 94] width 35 height 6
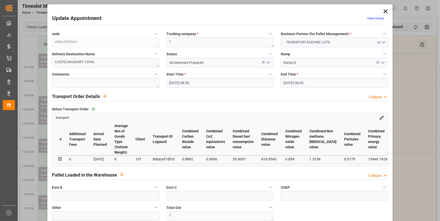
click at [385, 12] on icon at bounding box center [385, 11] width 7 height 7
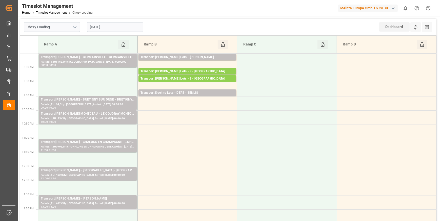
click at [107, 29] on input "[DATE]" at bounding box center [115, 27] width 56 height 10
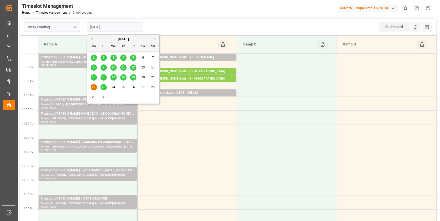
click at [123, 77] on span "18" at bounding box center [122, 78] width 3 height 4
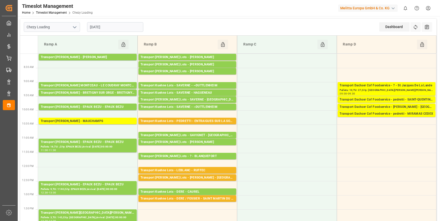
click at [120, 27] on input "[DATE]" at bounding box center [115, 27] width 56 height 10
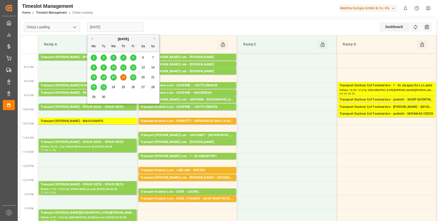
click at [134, 77] on span "19" at bounding box center [132, 78] width 3 height 4
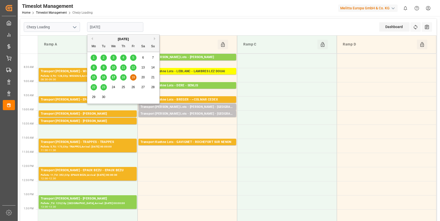
click at [121, 29] on input "[DATE]" at bounding box center [115, 27] width 56 height 10
click at [123, 78] on span "18" at bounding box center [122, 78] width 3 height 4
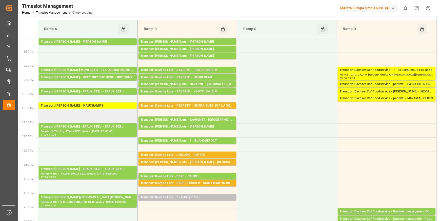
scroll to position [23, 0]
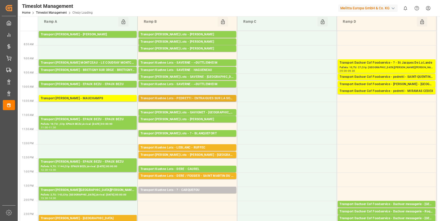
click at [214, 99] on div "Transport Kuehne Lots - PEDRETTI - ENTRAIGUES SUR LA SORGUE" at bounding box center [187, 98] width 94 height 5
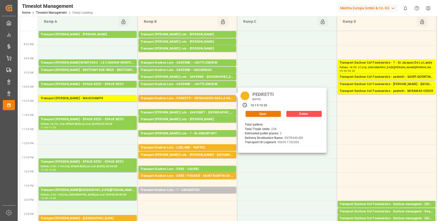
click at [253, 112] on button "Open" at bounding box center [262, 114] width 35 height 6
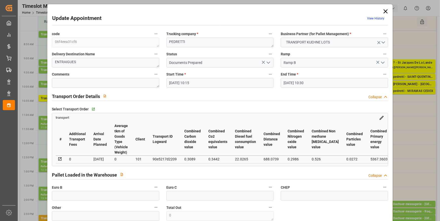
click at [267, 63] on polyline "open menu" at bounding box center [268, 63] width 3 height 2
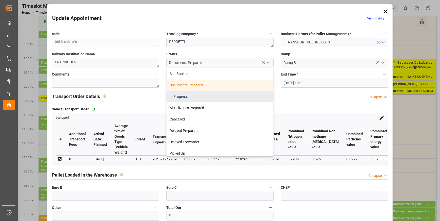
click at [182, 96] on div "In Progress" at bounding box center [219, 96] width 107 height 11
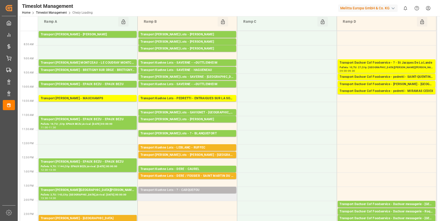
click at [202, 190] on div "Transport Kuehne Lots - ? - CARQUEFOU" at bounding box center [187, 190] width 94 height 5
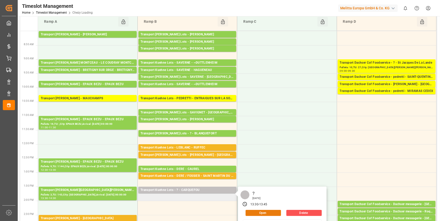
click at [259, 213] on button "Open" at bounding box center [262, 213] width 35 height 6
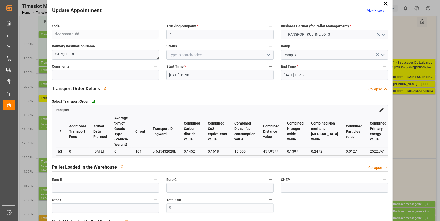
scroll to position [0, 0]
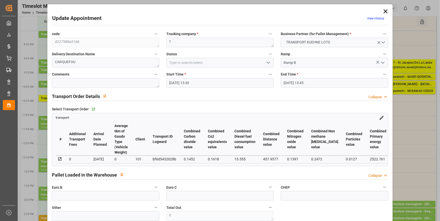
click at [266, 65] on icon "open menu" at bounding box center [268, 63] width 6 height 6
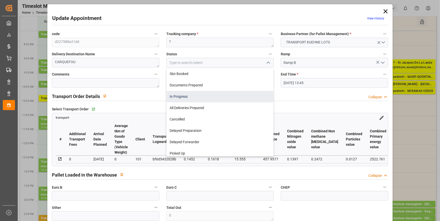
click at [188, 96] on div "In Progress" at bounding box center [219, 96] width 107 height 11
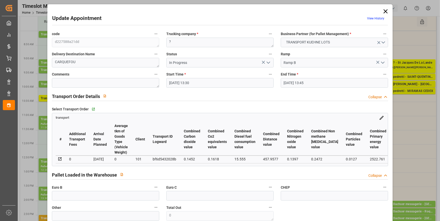
drag, startPoint x: 267, startPoint y: 62, endPoint x: 247, endPoint y: 64, distance: 19.9
click at [267, 62] on icon "open menu" at bounding box center [268, 63] width 6 height 6
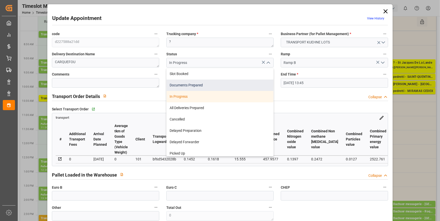
click at [204, 86] on div "Documents Prepared" at bounding box center [219, 85] width 107 height 11
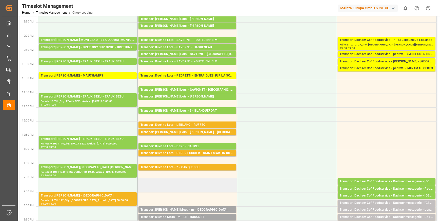
scroll to position [46, 0]
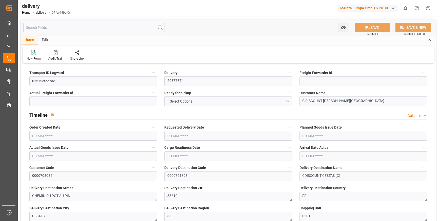
type input "3"
type input "288.305"
type input "740.186"
type input "2771.935"
type input "94"
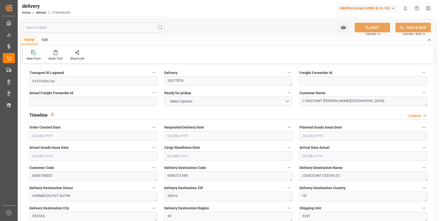
type input "16"
type input "1"
type input "5"
type input "0"
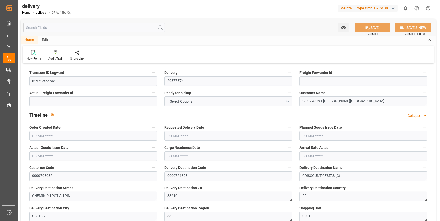
type input "0"
type input "336.21"
type input "2.45"
type input "33.84"
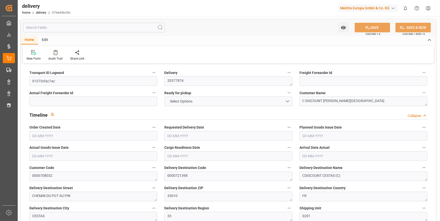
type input "1.5"
type input "1.3"
type input "0"
type input "24"
type input "361.278"
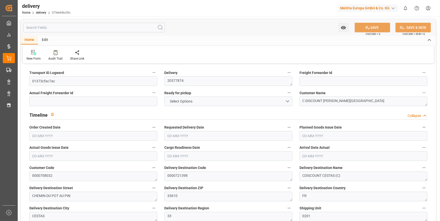
type input "101"
type input "2247.1335"
type input "0.1441"
type input "0"
type input "[DATE]"
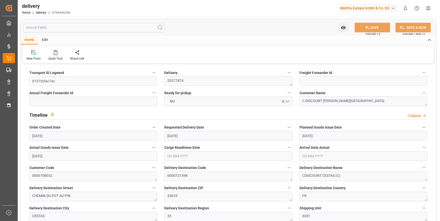
type input "[DATE]"
type input "09-09-2025 11:00"
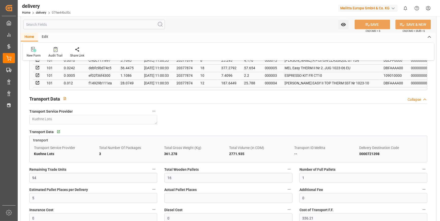
scroll to position [437, 0]
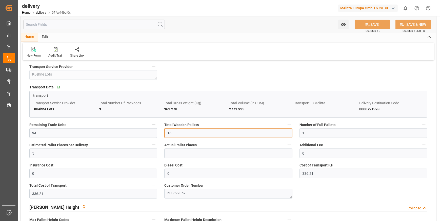
click at [178, 134] on input "16" at bounding box center [228, 134] width 128 height 10
type input "1"
type input "0"
type input "3"
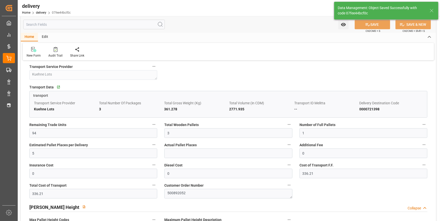
type input "4.5"
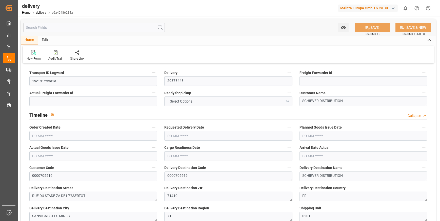
type input "4"
type input "376.848"
type input "476.84"
type input "1181.184"
type input "60"
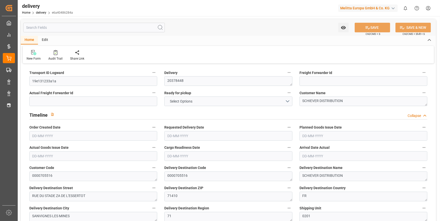
type input "2"
type input "1"
type input "2"
type input "0"
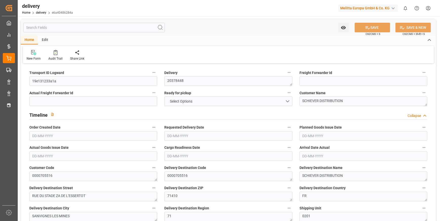
type input "0"
type input "173.59"
type input "2.45"
type input "21.6"
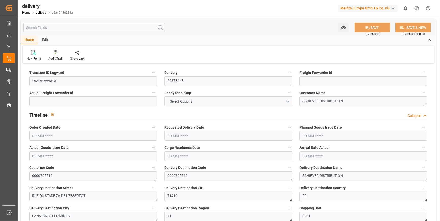
type input "1.5"
type input "1.3"
type input "0"
type input "3"
type input "425.952"
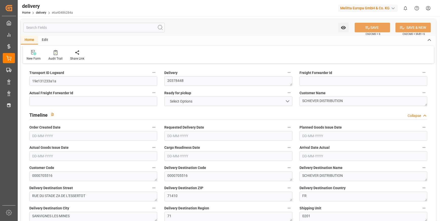
type input "101"
type input "1242.9873"
type input "0.0798"
type input "0"
type input "[DATE]"
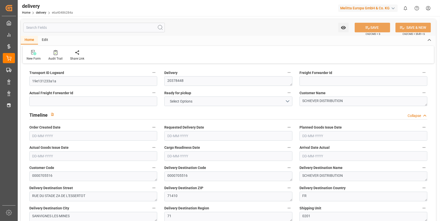
type input "[DATE]"
type input "16-09-2025 11:01"
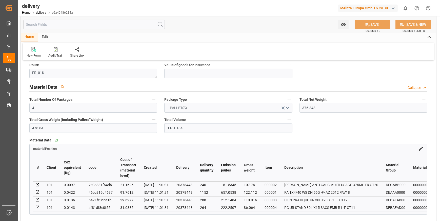
scroll to position [345, 0]
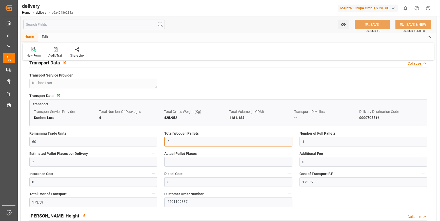
click at [175, 143] on input "2" at bounding box center [228, 142] width 128 height 10
type input "4"
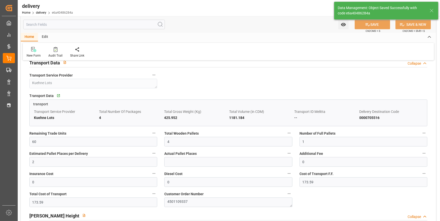
type input "6"
